Goal: Navigation & Orientation: Find specific page/section

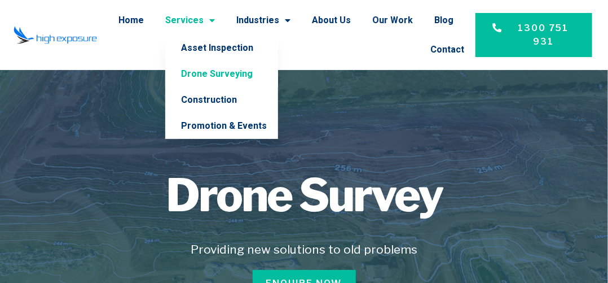
click at [240, 75] on link "Drone Surveying" at bounding box center [221, 74] width 113 height 26
